Goal: Obtain resource: Obtain resource

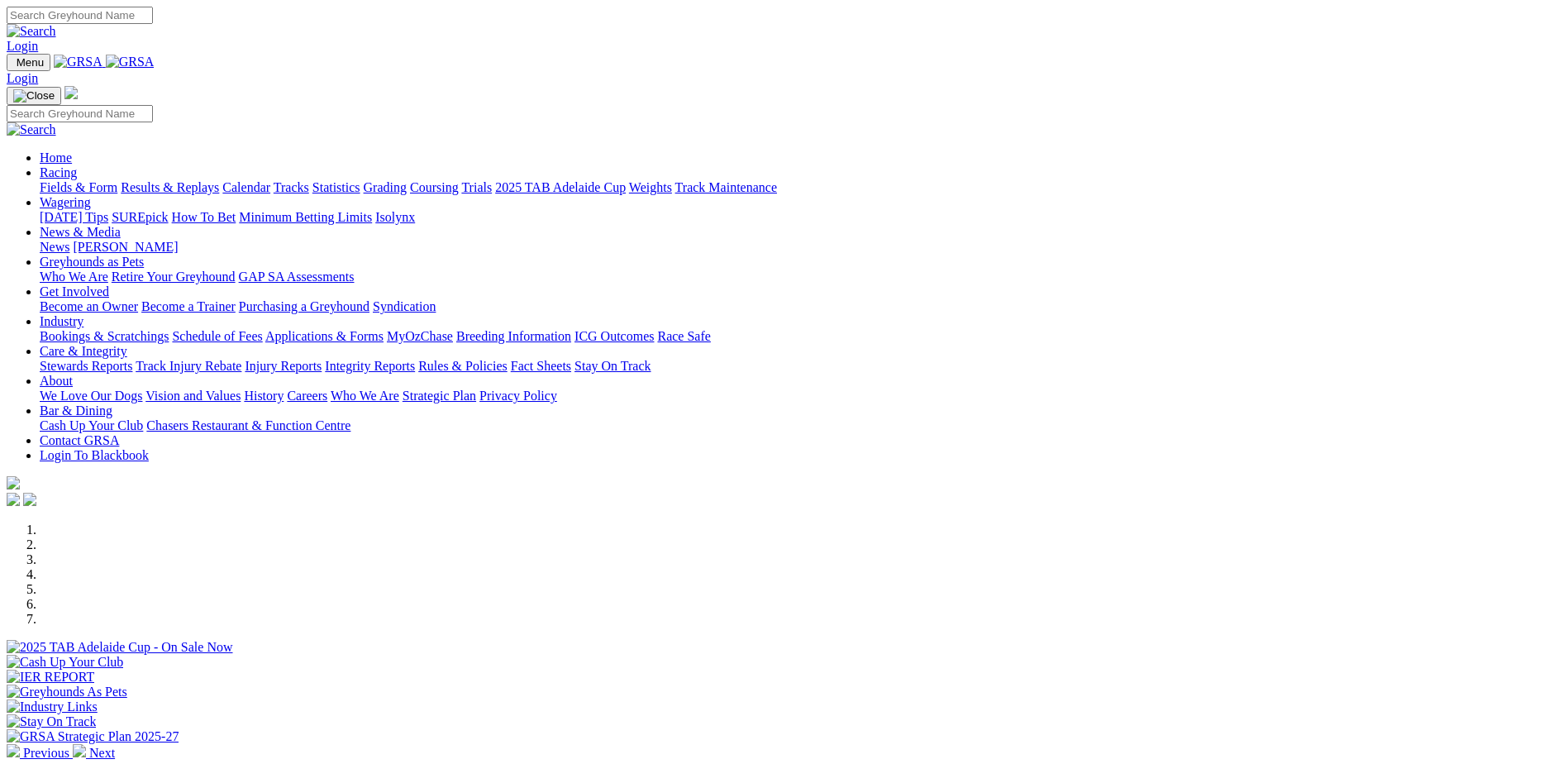
scroll to position [331, 0]
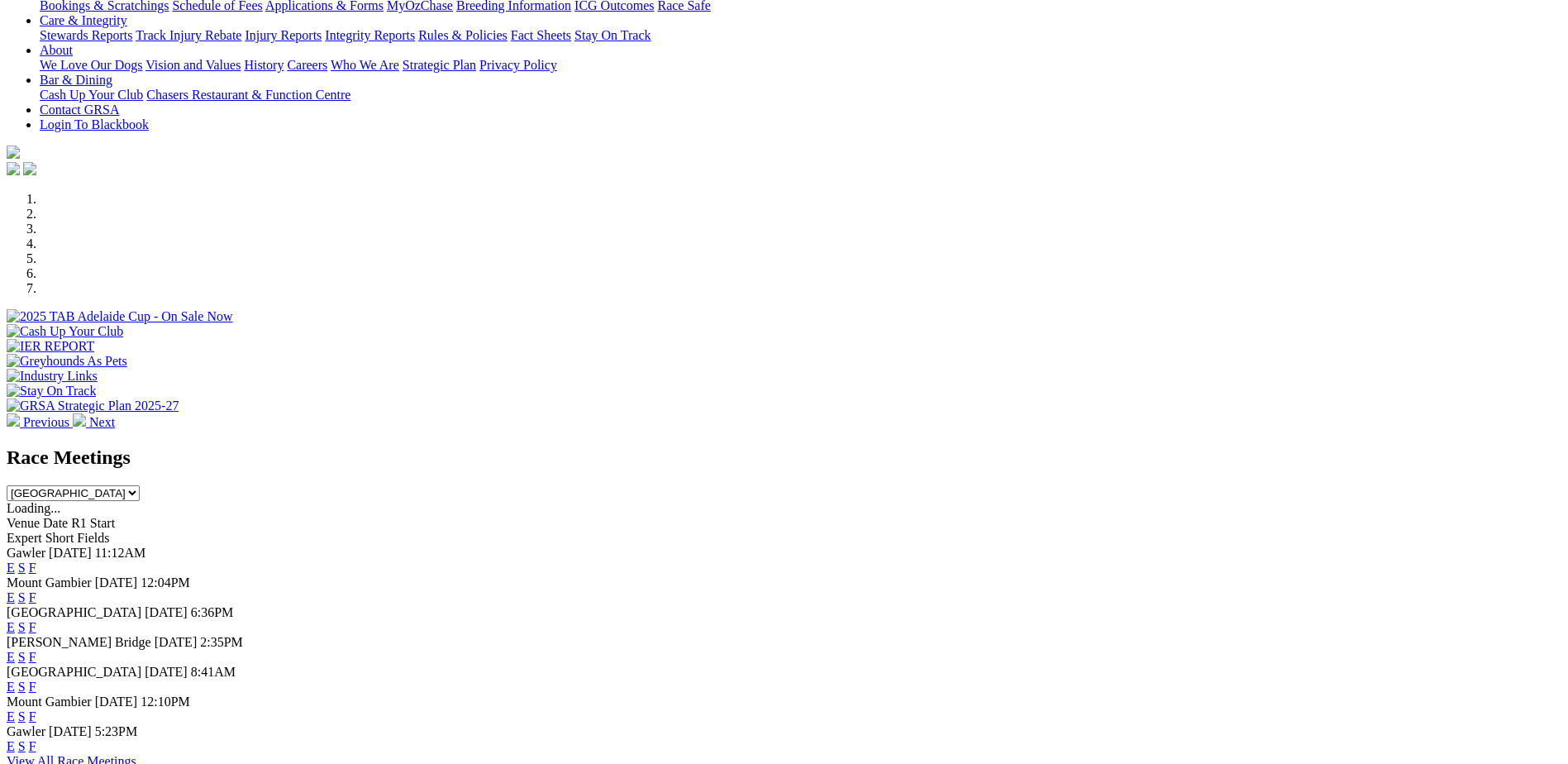
click at [15, 649] on link "E" at bounding box center [11, 656] width 8 height 14
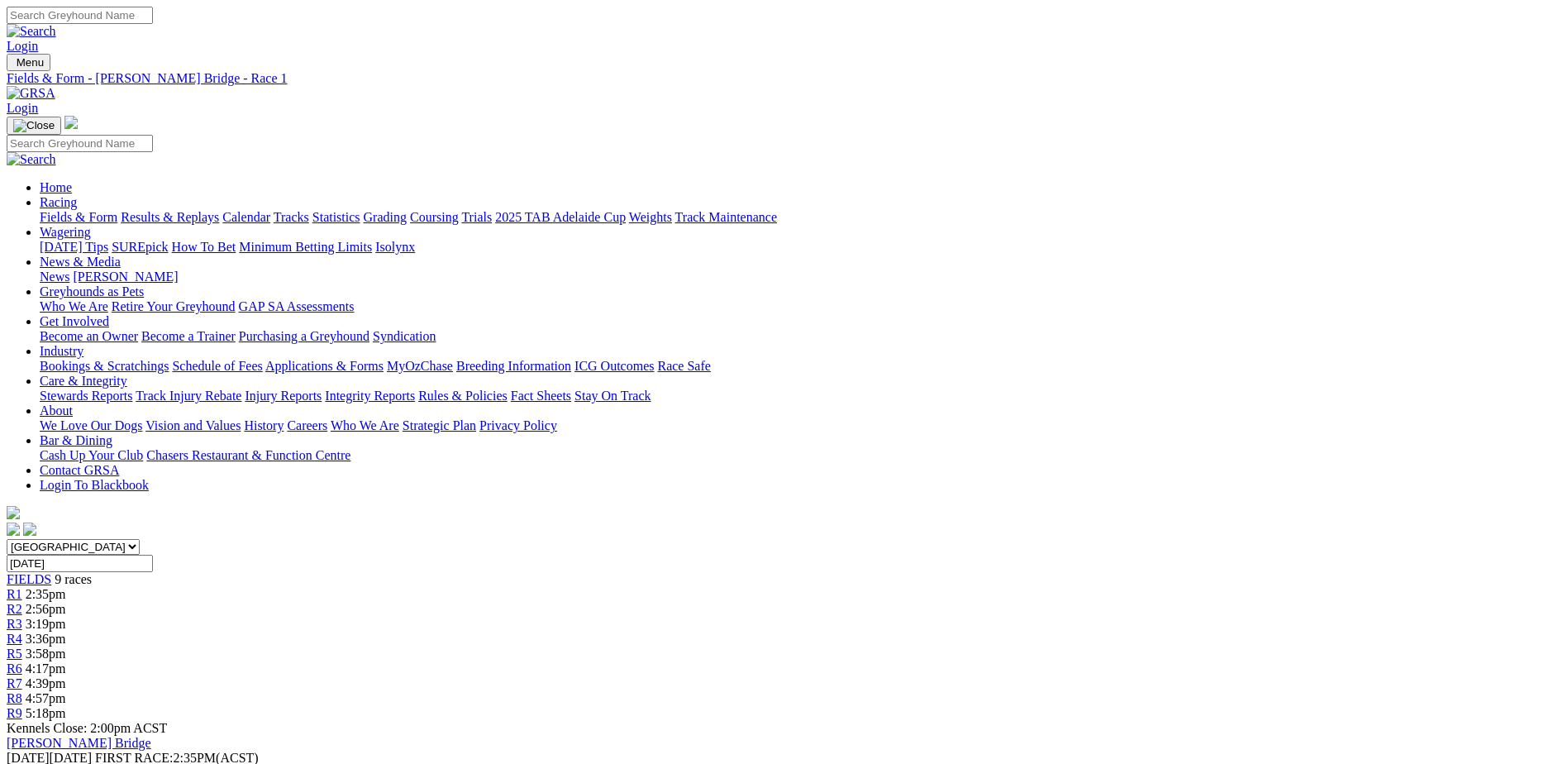
click at [56, 86] on img at bounding box center [31, 93] width 49 height 15
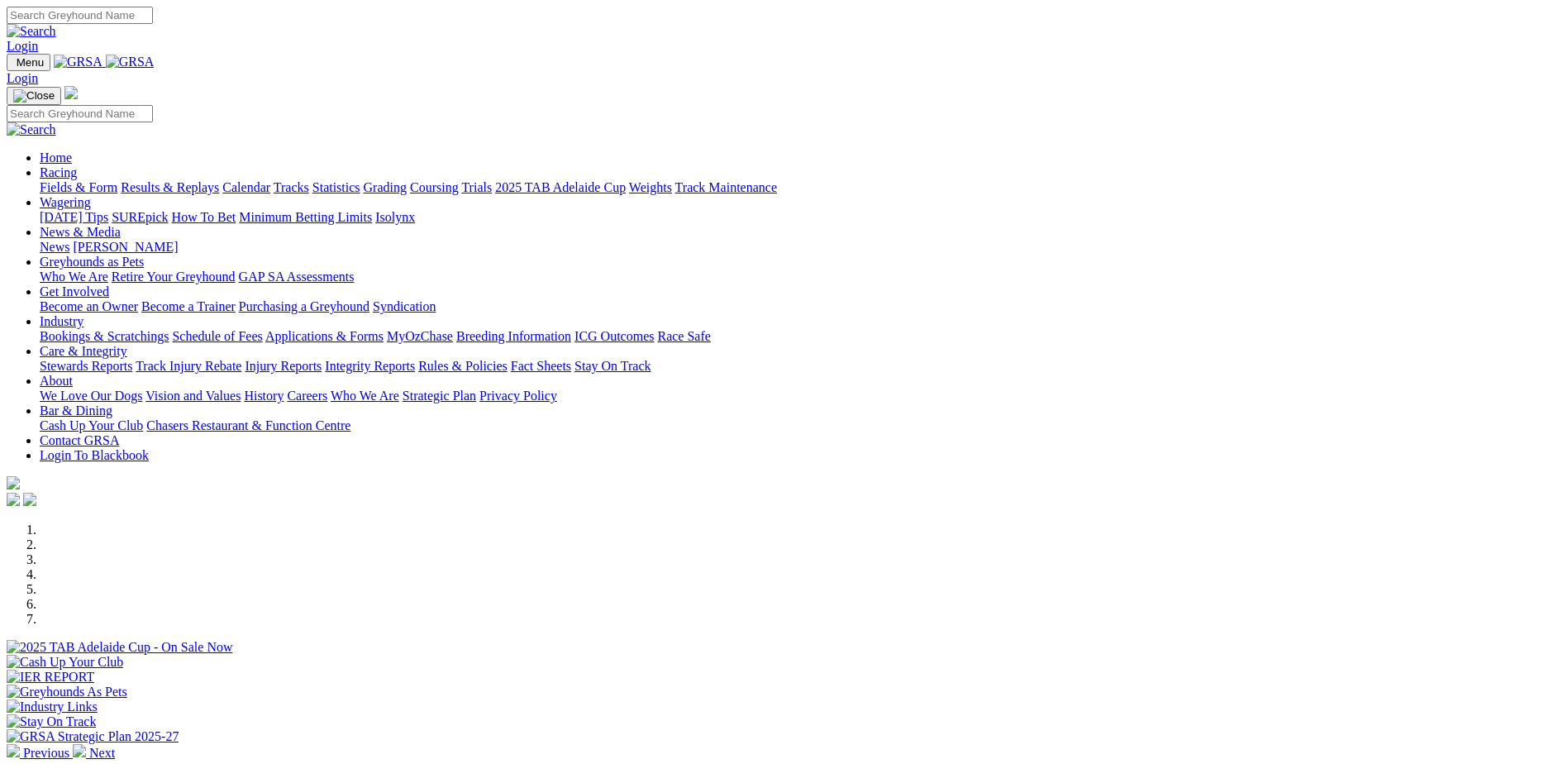
scroll to position [578, 0]
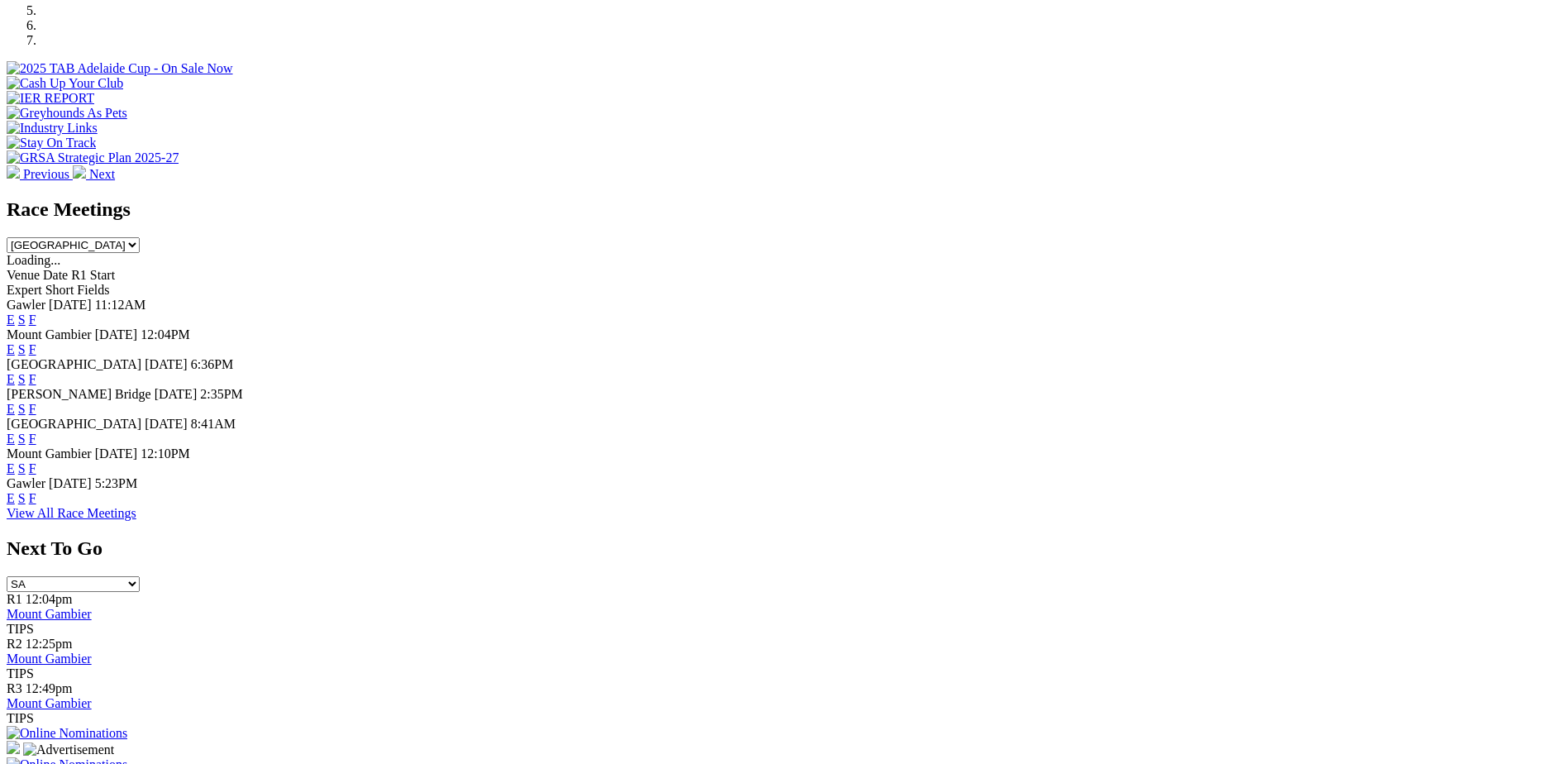
click at [36, 402] on link "F" at bounding box center [32, 409] width 7 height 14
